Goal: Information Seeking & Learning: Learn about a topic

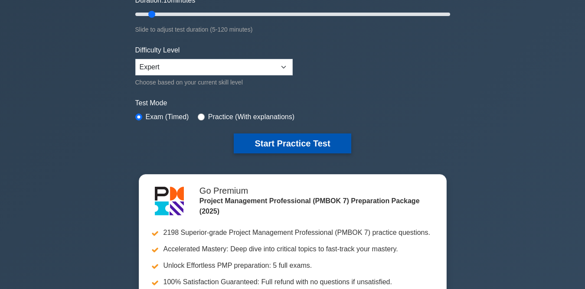
click at [290, 135] on button "Start Practice Test" at bounding box center [292, 144] width 117 height 20
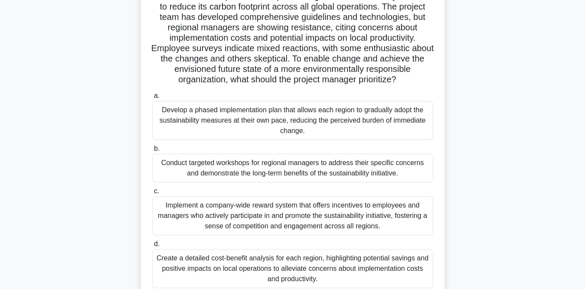
scroll to position [87, 0]
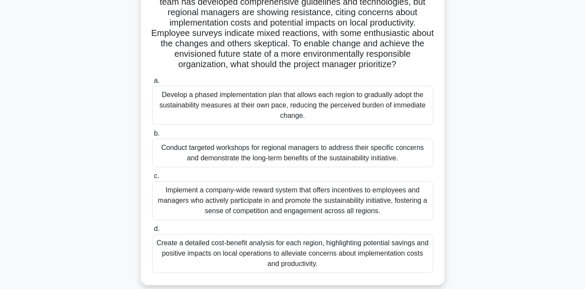
click at [294, 167] on div "Conduct targeted workshops for regional managers to address their specific conc…" at bounding box center [292, 153] width 281 height 29
click at [152, 137] on input "b. Conduct targeted workshops for regional managers to address their specific c…" at bounding box center [152, 134] width 0 height 6
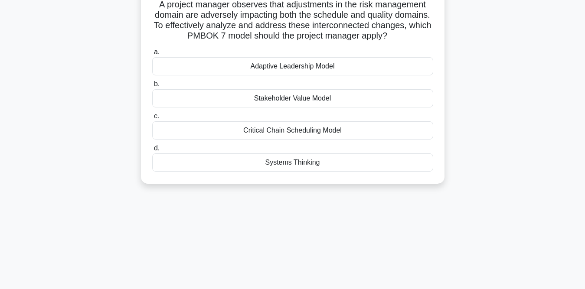
scroll to position [10, 0]
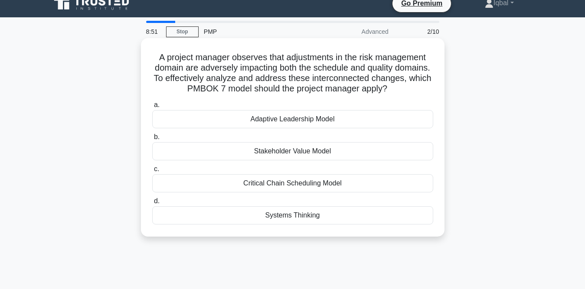
click at [286, 213] on div "Systems Thinking" at bounding box center [292, 215] width 281 height 18
click at [152, 204] on input "d. Systems Thinking" at bounding box center [152, 202] width 0 height 6
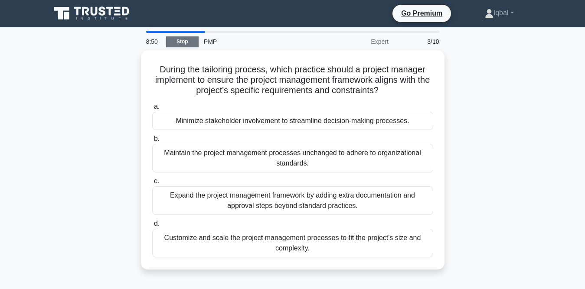
scroll to position [0, 0]
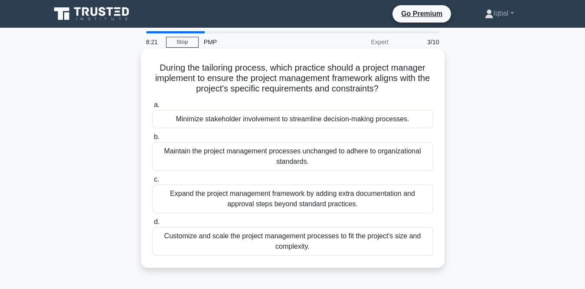
click at [258, 243] on div "Customize and scale the project management processes to fit the project's size …" at bounding box center [292, 241] width 281 height 29
click at [152, 225] on input "d. Customize and scale the project management processes to fit the project's si…" at bounding box center [152, 222] width 0 height 6
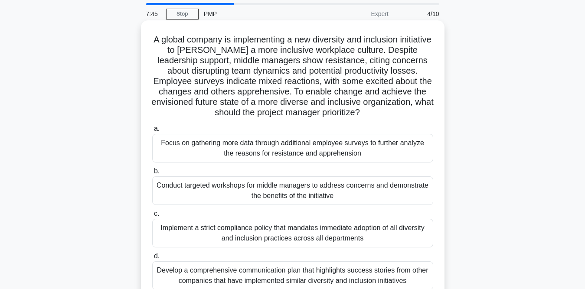
scroll to position [43, 0]
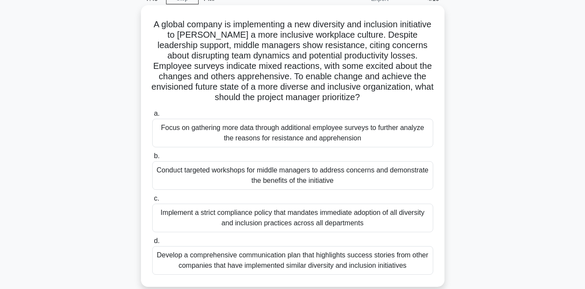
click at [290, 268] on div "Develop a comprehensive communication plan that highlights success stories from…" at bounding box center [292, 260] width 281 height 29
click at [152, 244] on input "d. Develop a comprehensive communication plan that highlights success stories f…" at bounding box center [152, 241] width 0 height 6
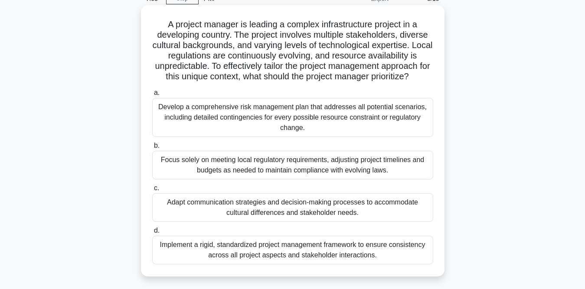
click at [324, 214] on div "Adapt communication strategies and decision-making processes to accommodate cul…" at bounding box center [292, 207] width 281 height 29
click at [152, 191] on input "c. Adapt communication strategies and decision-making processes to accommodate …" at bounding box center [152, 189] width 0 height 6
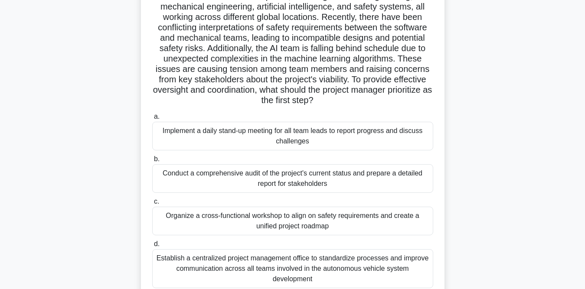
scroll to position [130, 0]
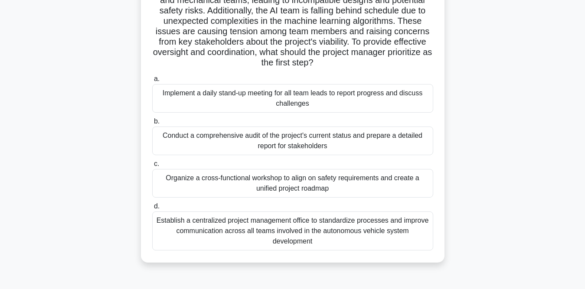
click at [265, 232] on div "Establish a centralized project management office to standardize processes and …" at bounding box center [292, 231] width 281 height 39
click at [152, 209] on input "d. Establish a centralized project management office to standardize processes a…" at bounding box center [152, 207] width 0 height 6
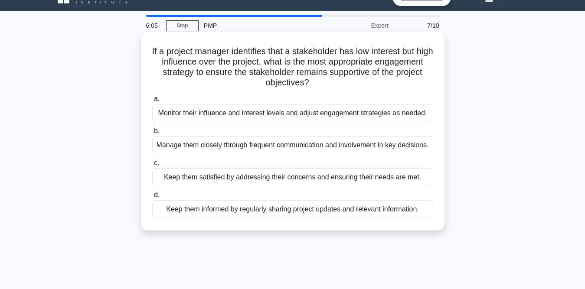
scroll to position [0, 0]
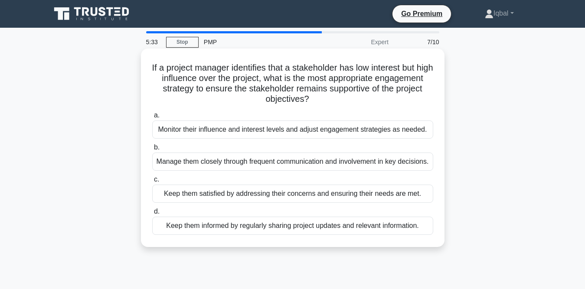
click at [239, 131] on div "Monitor their influence and interest levels and adjust engagement strategies as…" at bounding box center [292, 130] width 281 height 18
click at [152, 118] on input "a. Monitor their influence and interest levels and adjust engagement strategies…" at bounding box center [152, 116] width 0 height 6
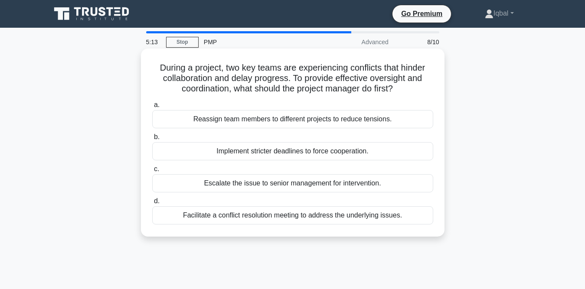
click at [258, 220] on div "Facilitate a conflict resolution meeting to address the underlying issues." at bounding box center [292, 215] width 281 height 18
click at [152, 204] on input "d. Facilitate a conflict resolution meeting to address the underlying issues." at bounding box center [152, 202] width 0 height 6
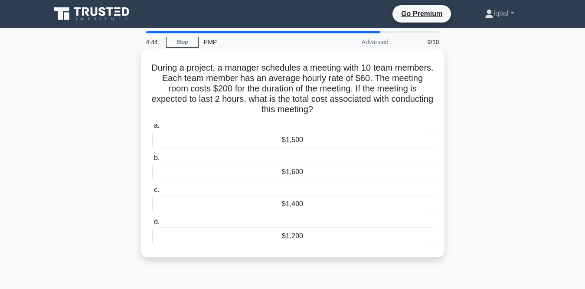
click at [304, 229] on label "d. $1,200" at bounding box center [292, 231] width 281 height 29
click at [320, 236] on div "$1,200" at bounding box center [292, 236] width 281 height 18
click at [152, 225] on input "d. $1,200" at bounding box center [152, 222] width 0 height 6
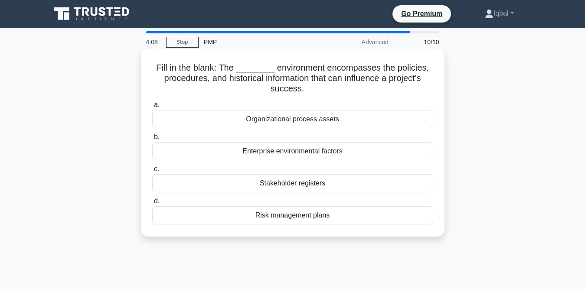
click at [283, 186] on div "Stakeholder registers" at bounding box center [292, 183] width 281 height 18
click at [152, 172] on input "c. Stakeholder registers" at bounding box center [152, 169] width 0 height 6
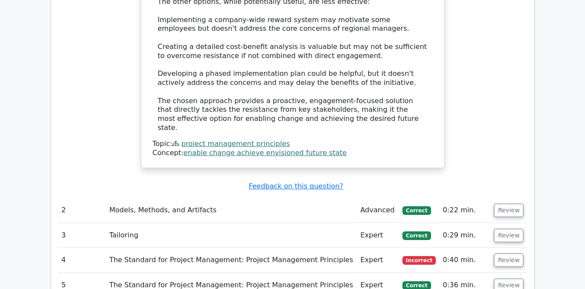
scroll to position [1257, 0]
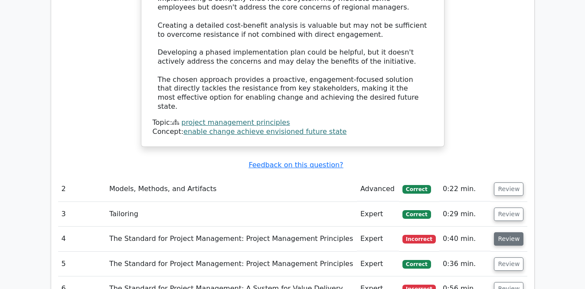
click at [499, 232] on button "Review" at bounding box center [508, 238] width 29 height 13
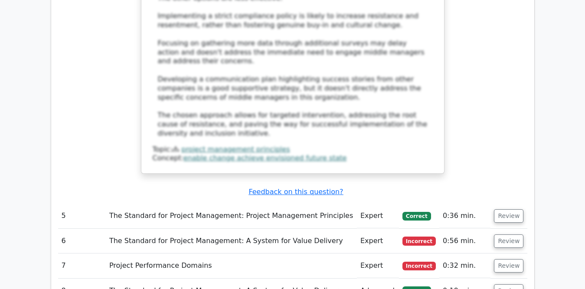
scroll to position [1951, 0]
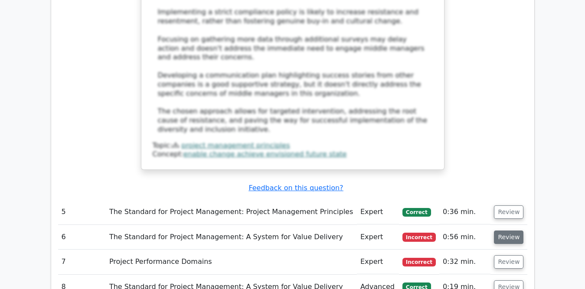
click at [506, 231] on button "Review" at bounding box center [508, 237] width 29 height 13
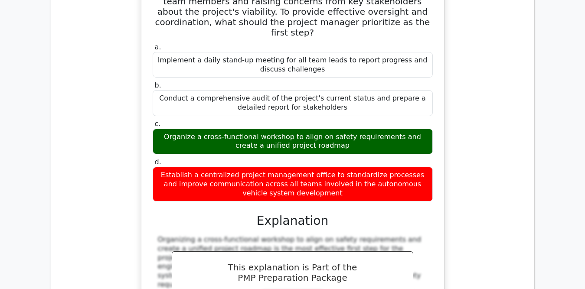
scroll to position [2471, 0]
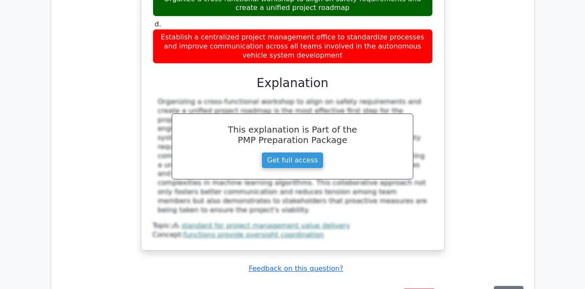
click at [510, 286] on button "Review" at bounding box center [508, 292] width 29 height 13
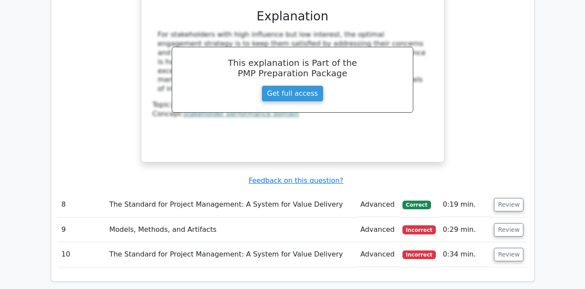
scroll to position [2991, 0]
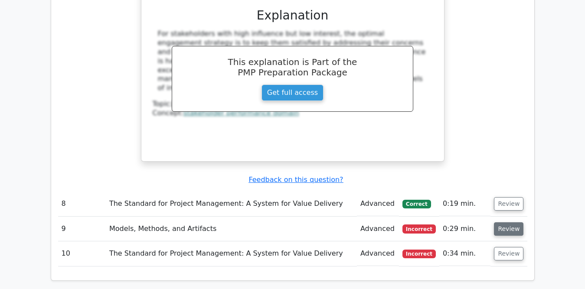
click at [500, 222] on button "Review" at bounding box center [508, 228] width 29 height 13
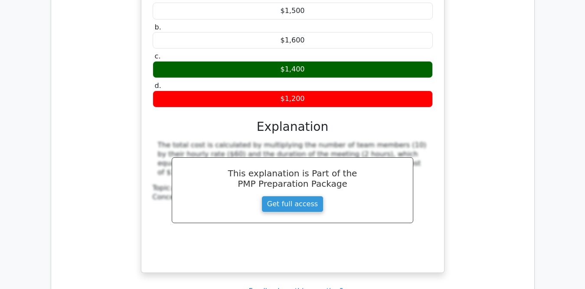
scroll to position [3338, 0]
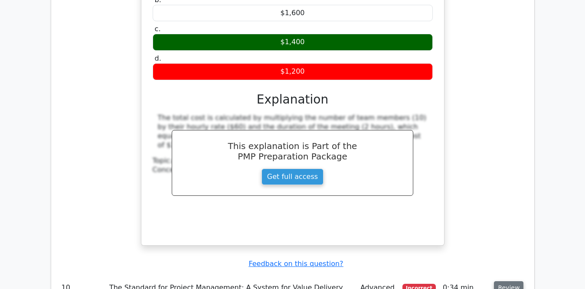
click at [501, 281] on button "Review" at bounding box center [508, 287] width 29 height 13
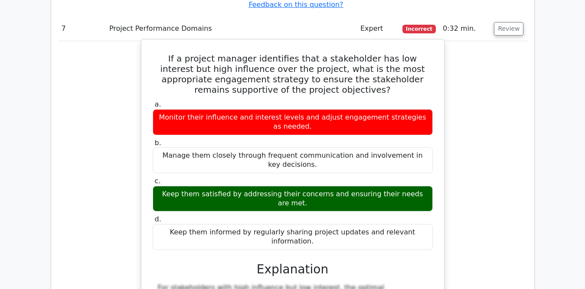
scroll to position [2731, 0]
